Goal: Task Accomplishment & Management: Manage account settings

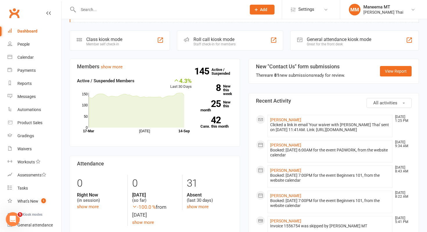
scroll to position [21, 0]
click at [288, 118] on link "[PERSON_NAME]" at bounding box center [285, 119] width 31 height 5
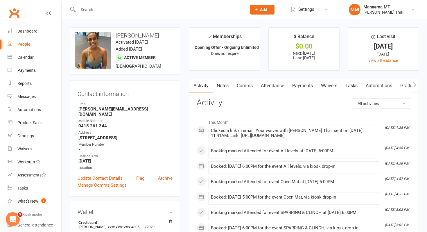
click at [330, 85] on link "Waivers" at bounding box center [329, 85] width 24 height 13
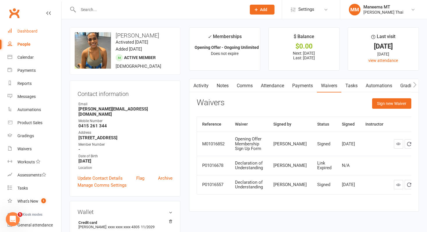
click at [34, 30] on div "Dashboard" at bounding box center [27, 31] width 20 height 5
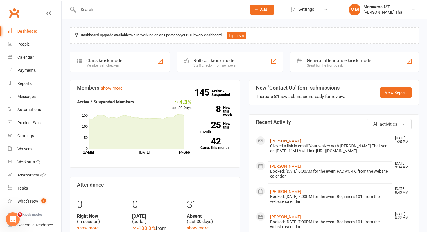
click at [294, 140] on link "[PERSON_NAME]" at bounding box center [285, 141] width 31 height 5
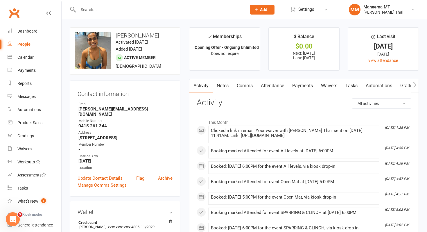
click at [328, 84] on link "Waivers" at bounding box center [329, 85] width 24 height 13
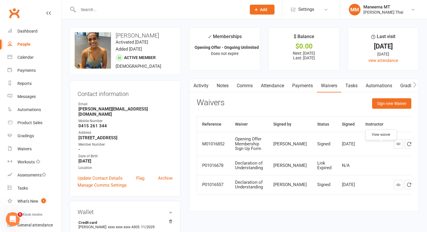
click at [396, 146] on icon at bounding box center [398, 143] width 4 height 4
click at [297, 92] on link "Payments" at bounding box center [302, 85] width 29 height 13
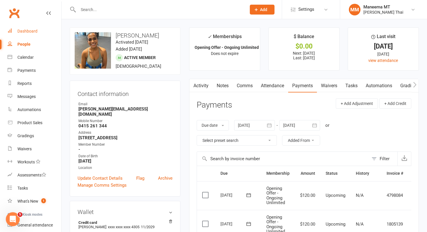
click at [25, 32] on div "Dashboard" at bounding box center [27, 31] width 20 height 5
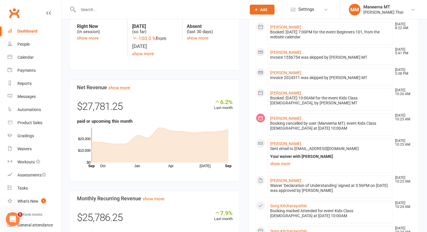
scroll to position [191, 0]
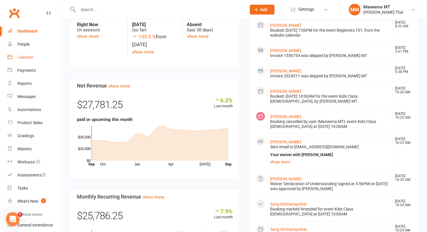
click at [23, 61] on link "Calendar" at bounding box center [35, 57] width 54 height 13
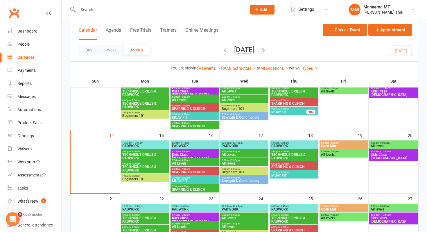
scroll to position [121, 0]
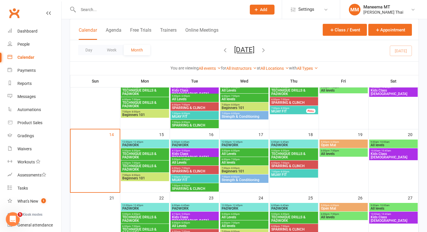
click at [143, 176] on span "Beginners 101" at bounding box center [145, 177] width 46 height 3
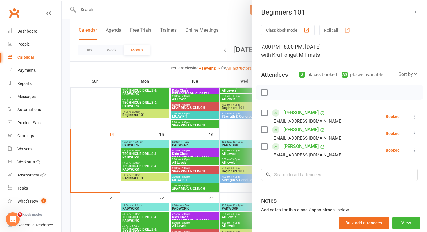
click at [142, 166] on div at bounding box center [244, 116] width 365 height 232
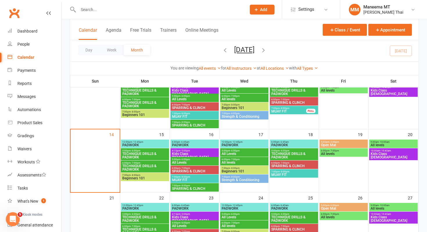
click at [142, 166] on span "TECHNIQUE DRILLS & PADWORK" at bounding box center [145, 167] width 46 height 7
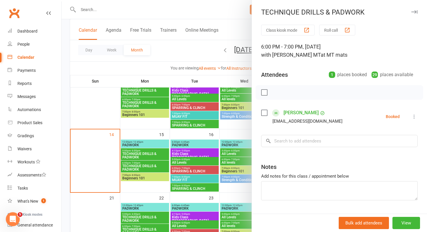
click at [141, 158] on div at bounding box center [244, 116] width 365 height 232
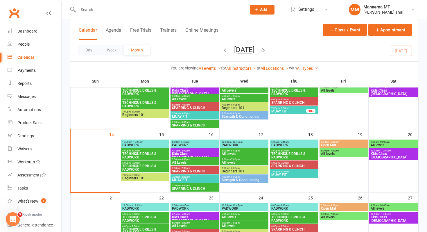
click at [140, 156] on span "TECHNIQUE DRILLS & PADWORK" at bounding box center [145, 155] width 46 height 7
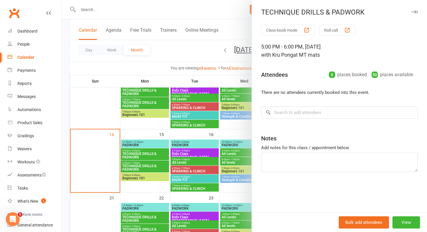
click at [140, 142] on div at bounding box center [244, 116] width 365 height 232
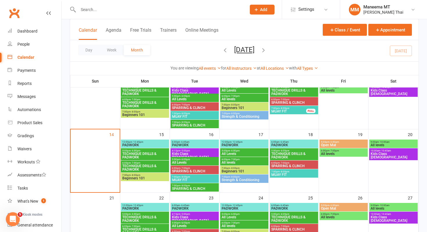
click at [132, 144] on span "PADWORK" at bounding box center [145, 144] width 46 height 3
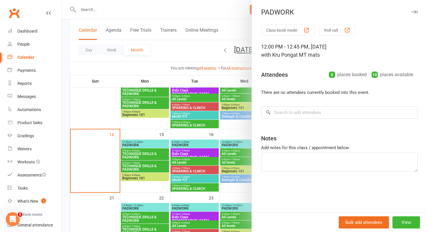
click at [112, 103] on div at bounding box center [244, 116] width 365 height 232
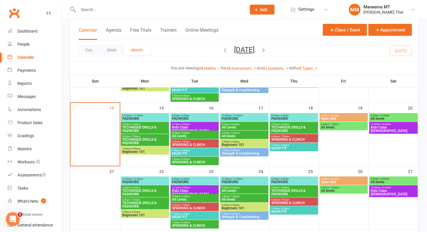
scroll to position [151, 0]
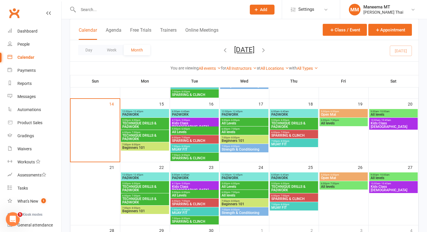
click at [180, 146] on span "- 8:00pm" at bounding box center [185, 146] width 10 height 3
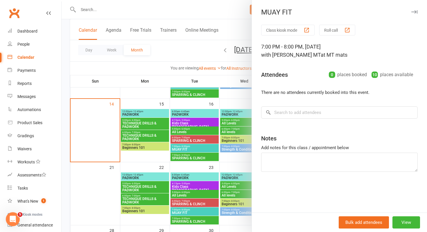
click at [136, 161] on div at bounding box center [244, 116] width 365 height 232
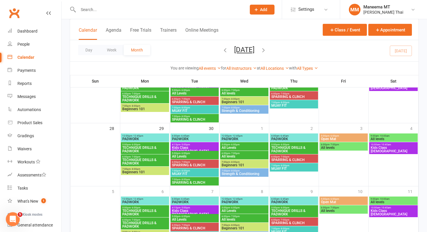
scroll to position [244, 0]
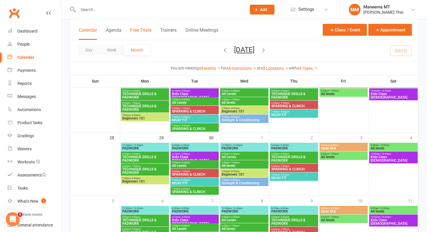
click at [139, 28] on button "Free Trials" at bounding box center [140, 33] width 21 height 12
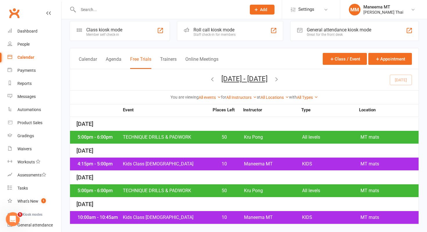
scroll to position [7, 0]
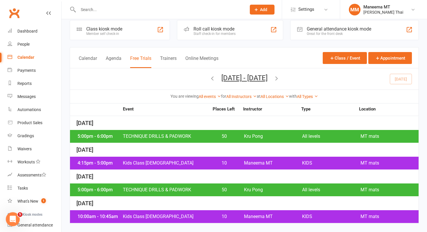
click at [148, 138] on span "TECHNIQUE DRILLS & PADWORK" at bounding box center [166, 136] width 87 height 5
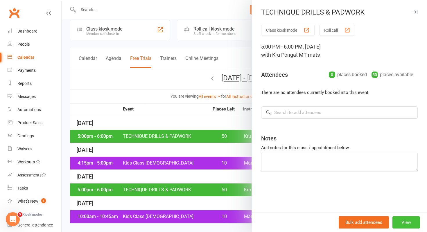
click at [412, 216] on button "View" at bounding box center [406, 222] width 28 height 12
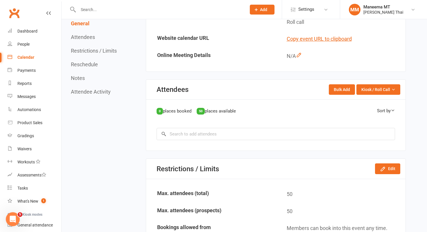
scroll to position [231, 0]
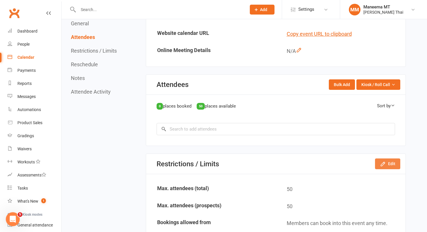
click at [398, 164] on button "Edit" at bounding box center [387, 163] width 25 height 10
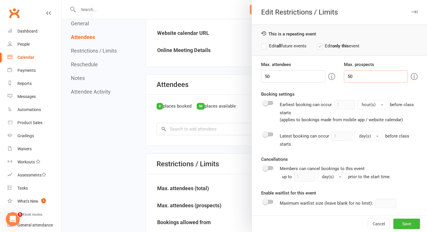
click at [383, 81] on input "50" at bounding box center [376, 76] width 64 height 12
type input "5"
type input "0"
click at [277, 45] on label "Edit all future events" at bounding box center [283, 45] width 45 height 7
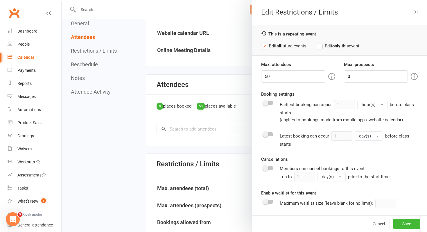
scroll to position [1, 0]
click at [410, 219] on button "Save" at bounding box center [406, 223] width 27 height 10
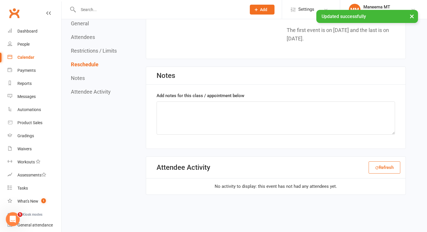
scroll to position [657, 0]
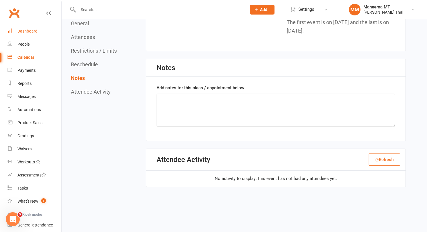
click at [41, 30] on link "Dashboard" at bounding box center [35, 31] width 54 height 13
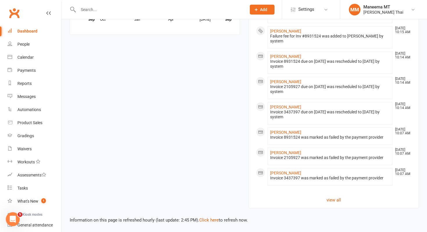
scroll to position [445, 0]
click at [327, 203] on link "view all" at bounding box center [334, 199] width 156 height 7
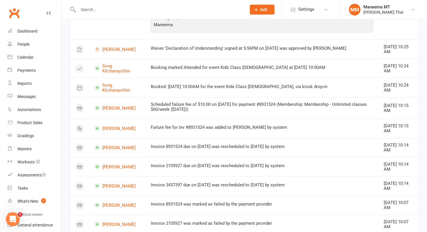
scroll to position [287, 0]
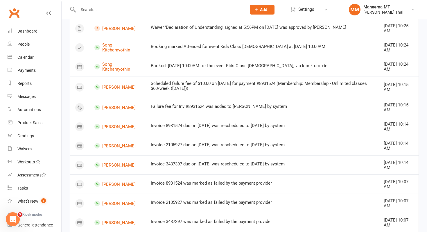
click at [146, 8] on input "text" at bounding box center [159, 10] width 166 height 8
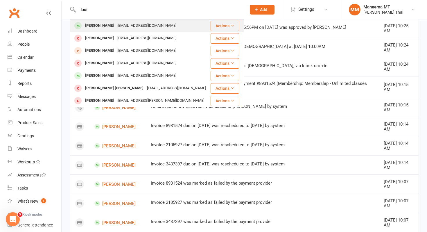
type input "loui"
click at [133, 25] on div "[EMAIL_ADDRESS][DOMAIN_NAME]" at bounding box center [147, 25] width 62 height 8
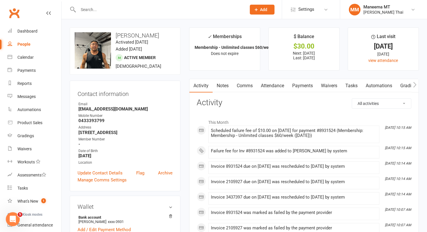
click at [302, 86] on link "Payments" at bounding box center [302, 85] width 29 height 13
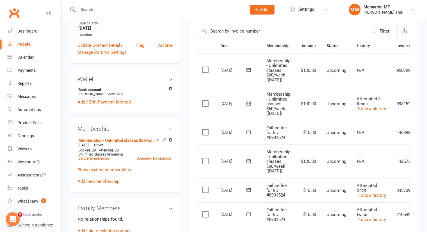
scroll to position [0, 27]
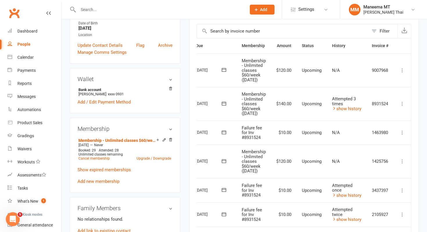
click at [402, 135] on icon at bounding box center [402, 133] width 6 height 6
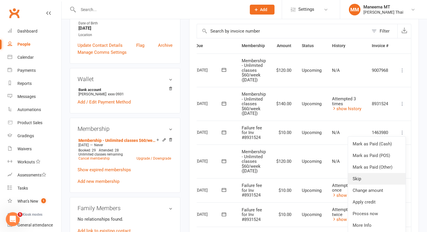
click at [378, 180] on link "Skip" at bounding box center [377, 179] width 58 height 12
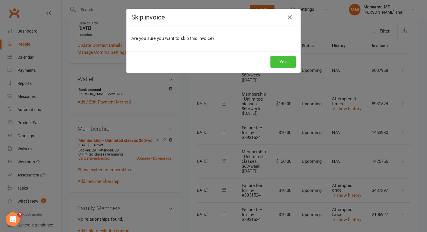
click at [282, 67] on button "Yes" at bounding box center [282, 62] width 25 height 12
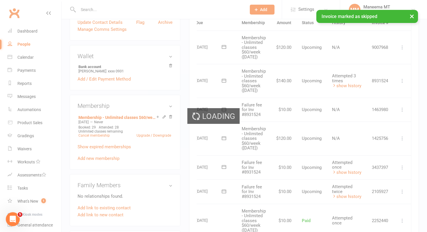
scroll to position [157, 0]
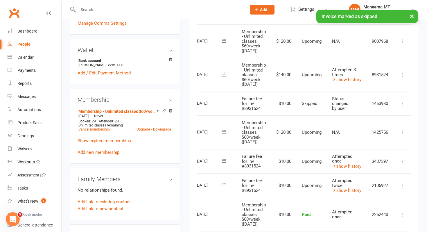
click at [402, 163] on icon at bounding box center [402, 161] width 6 height 6
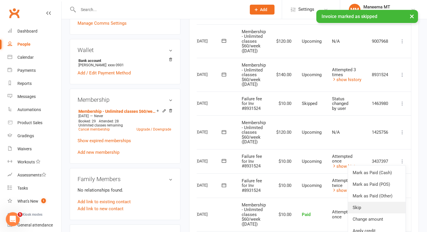
click at [367, 212] on link "Skip" at bounding box center [377, 208] width 58 height 12
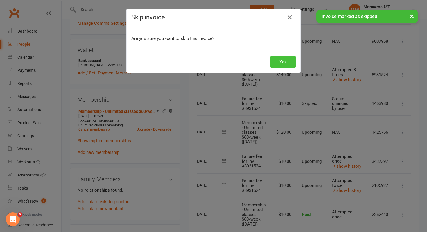
click at [286, 66] on button "Yes" at bounding box center [282, 62] width 25 height 12
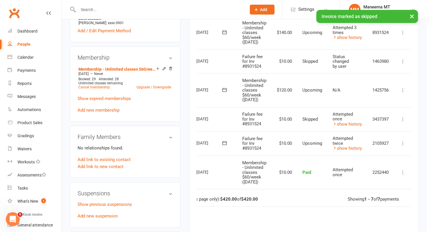
scroll to position [0, 27]
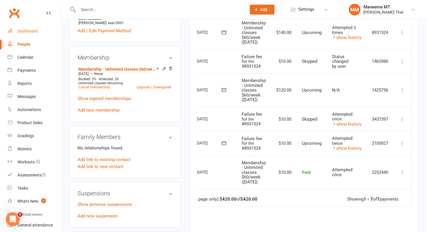
click at [27, 30] on div "Dashboard" at bounding box center [27, 31] width 20 height 5
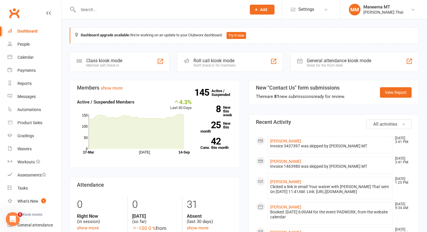
click at [171, 13] on input "text" at bounding box center [159, 10] width 166 height 8
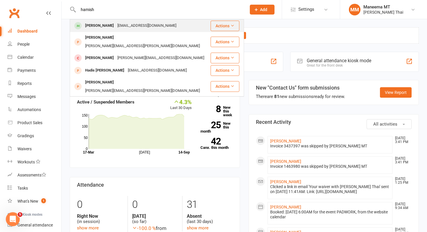
type input "hamish"
click at [165, 26] on div "[PERSON_NAME] [EMAIL_ADDRESS][DOMAIN_NAME]" at bounding box center [140, 26] width 140 height 12
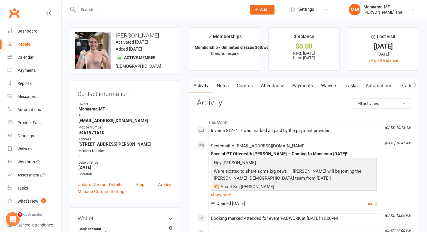
click at [306, 87] on link "Payments" at bounding box center [302, 85] width 29 height 13
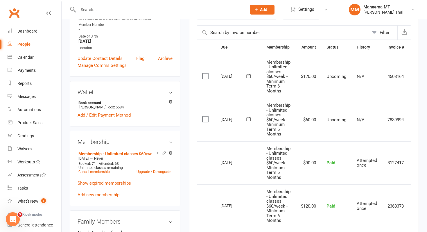
scroll to position [126, 0]
click at [306, 85] on td "$120.00" at bounding box center [309, 76] width 26 height 43
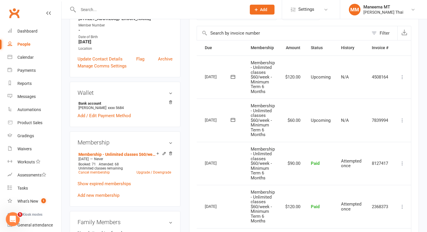
scroll to position [0, 17]
click at [403, 76] on icon at bounding box center [402, 77] width 6 height 6
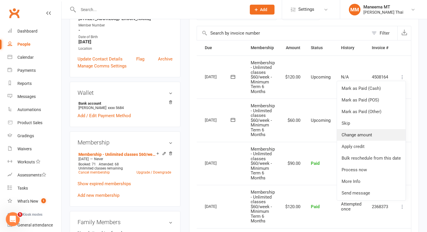
click at [369, 131] on link "Change amount" at bounding box center [371, 135] width 69 height 12
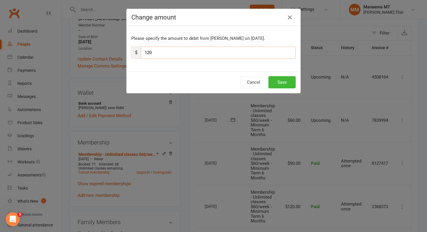
click at [241, 57] on input "120" at bounding box center [218, 52] width 155 height 12
type input "60"
click at [280, 84] on button "Save" at bounding box center [281, 82] width 27 height 12
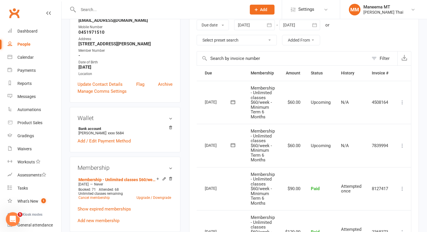
scroll to position [96, 0]
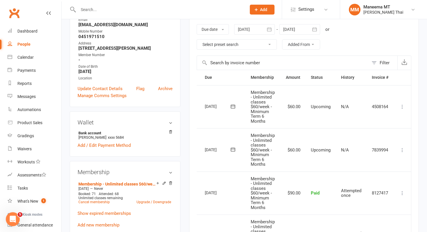
click at [316, 31] on icon "button" at bounding box center [315, 29] width 6 height 6
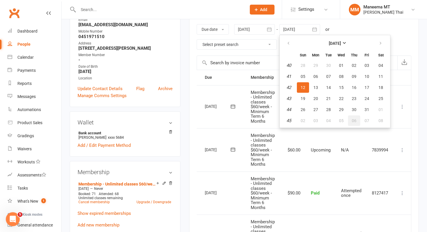
click at [358, 120] on button "06" at bounding box center [354, 120] width 12 height 10
type input "[DATE]"
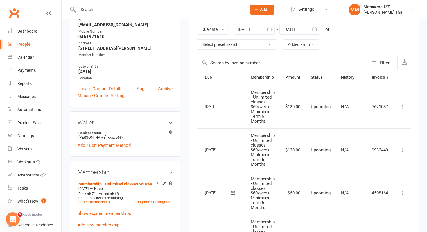
click at [403, 149] on icon at bounding box center [402, 150] width 6 height 6
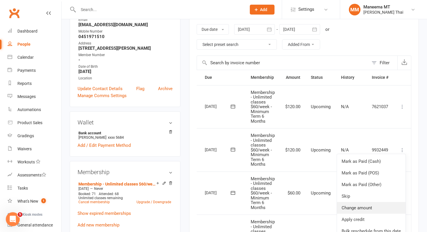
click at [359, 205] on link "Change amount" at bounding box center [371, 208] width 69 height 12
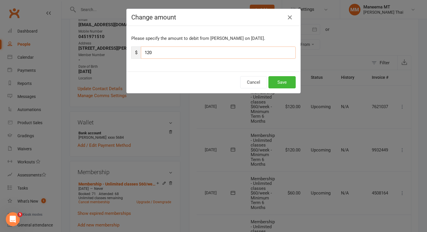
click at [234, 54] on input "120" at bounding box center [218, 52] width 155 height 12
type input "60"
click at [278, 80] on button "Save" at bounding box center [281, 82] width 27 height 12
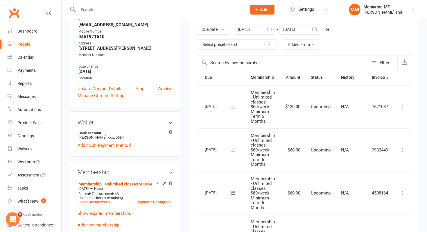
click at [403, 108] on icon at bounding box center [402, 107] width 6 height 6
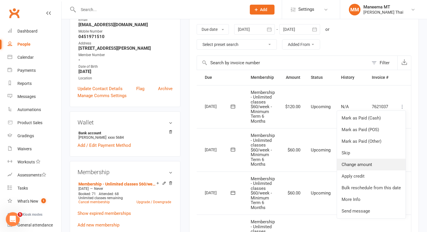
click at [360, 168] on link "Change amount" at bounding box center [371, 165] width 69 height 12
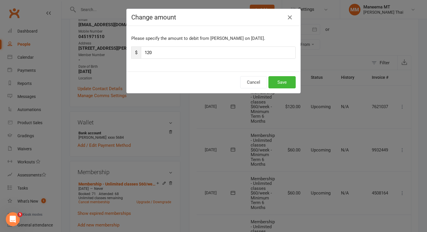
click at [199, 46] on div "Please specify the amount to debit from [PERSON_NAME] on [DATE]. $ 120" at bounding box center [214, 49] width 174 height 46
click at [196, 53] on input "120" at bounding box center [218, 52] width 155 height 12
type input "60"
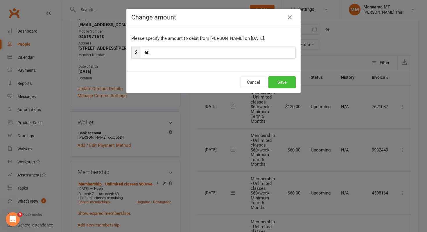
click at [275, 87] on button "Save" at bounding box center [281, 82] width 27 height 12
